Goal: Information Seeking & Learning: Learn about a topic

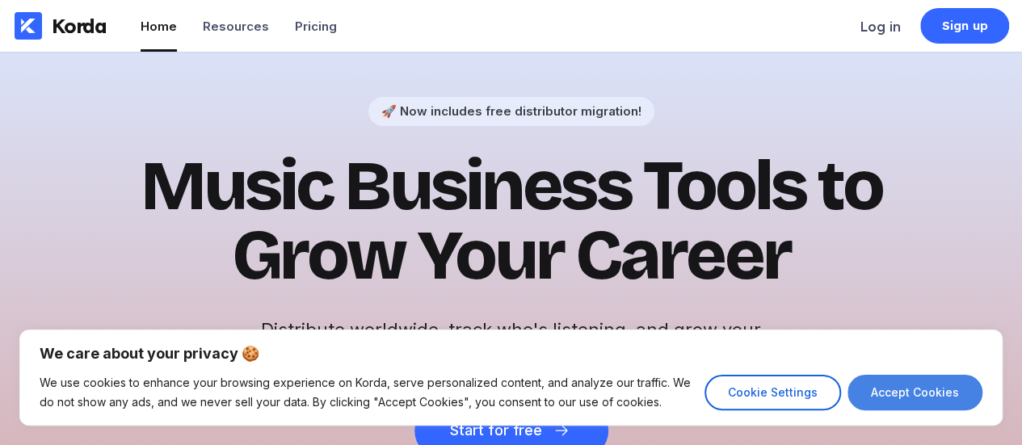
click at [893, 402] on button "Accept Cookies" at bounding box center [915, 393] width 135 height 36
checkbox input "true"
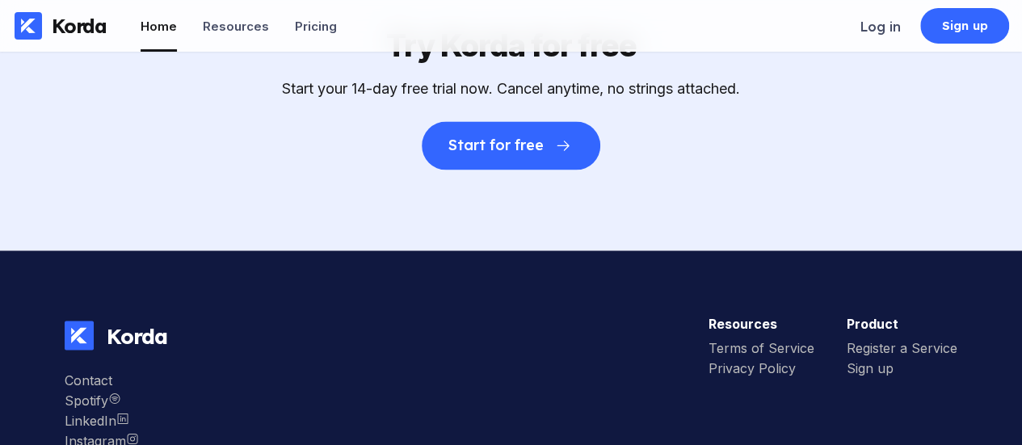
scroll to position [4436, 0]
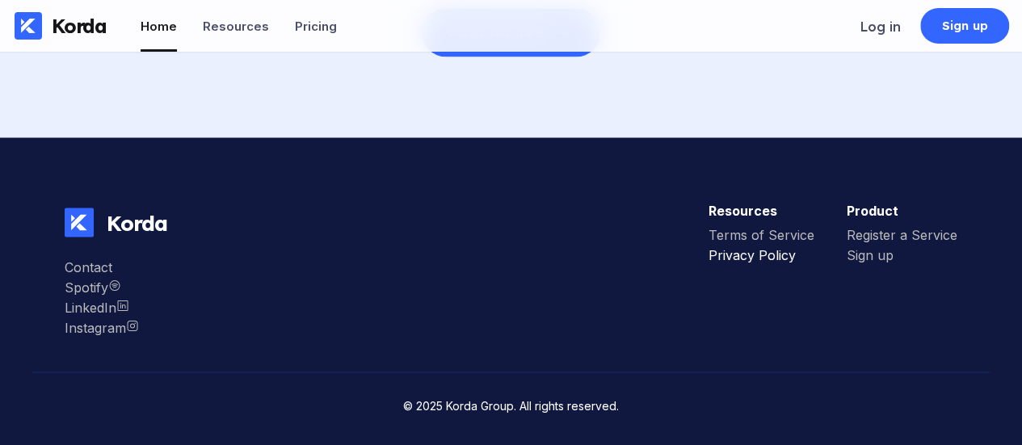
click at [772, 258] on div "Privacy Policy" at bounding box center [762, 255] width 106 height 16
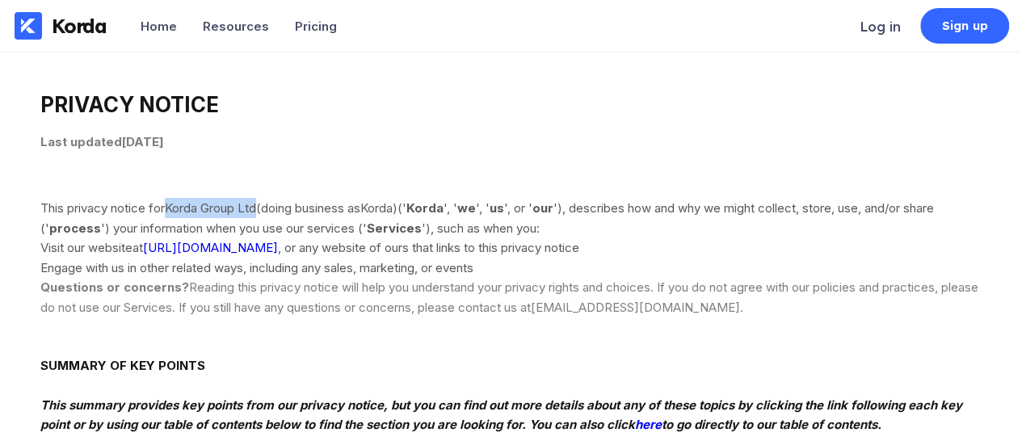
drag, startPoint x: 265, startPoint y: 203, endPoint x: 171, endPoint y: 196, distance: 94.8
click at [171, 198] on div "This privacy notice for Korda Group Ltd (doing business as Korda ) ( ' Korda ',…" at bounding box center [511, 218] width 942 height 40
copy bdt "Korda Group Ltd"
